Goal: Complete application form: Complete application form

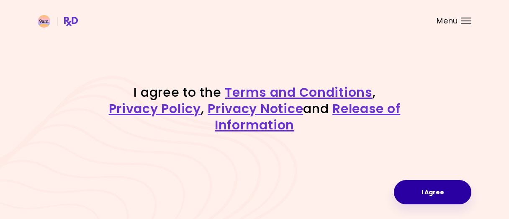
click at [428, 190] on button "I Agree" at bounding box center [432, 192] width 77 height 24
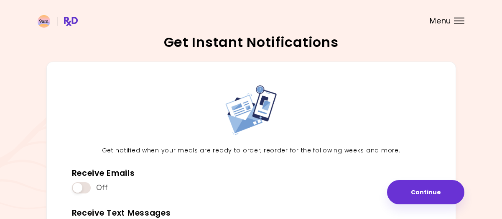
scroll to position [125, 0]
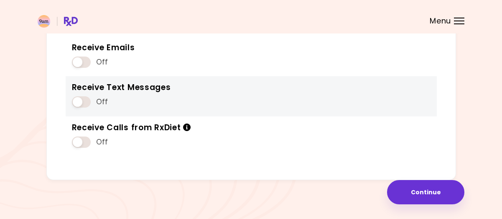
click at [78, 101] on span at bounding box center [81, 101] width 19 height 11
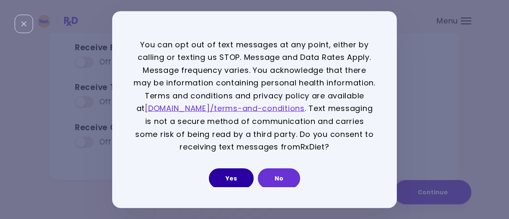
drag, startPoint x: 224, startPoint y: 175, endPoint x: 238, endPoint y: 181, distance: 15.5
click at [223, 175] on button "Yes" at bounding box center [231, 178] width 45 height 20
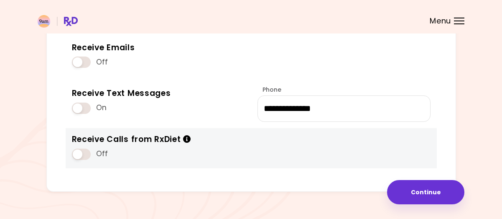
click at [74, 153] on span at bounding box center [81, 153] width 19 height 11
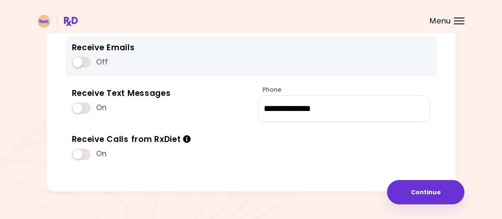
click at [79, 63] on span at bounding box center [81, 61] width 19 height 11
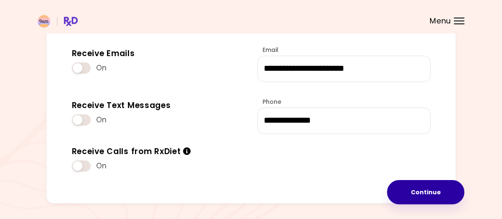
click at [417, 192] on button "Continue" at bounding box center [425, 192] width 77 height 24
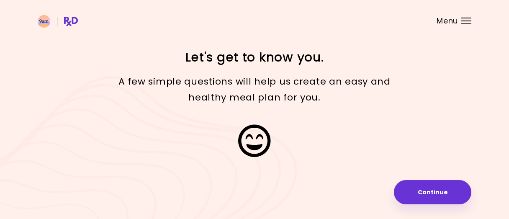
drag, startPoint x: 422, startPoint y: 191, endPoint x: 431, endPoint y: 196, distance: 10.9
click at [422, 191] on button "Continue" at bounding box center [432, 192] width 77 height 24
